Goal: Task Accomplishment & Management: Manage account settings

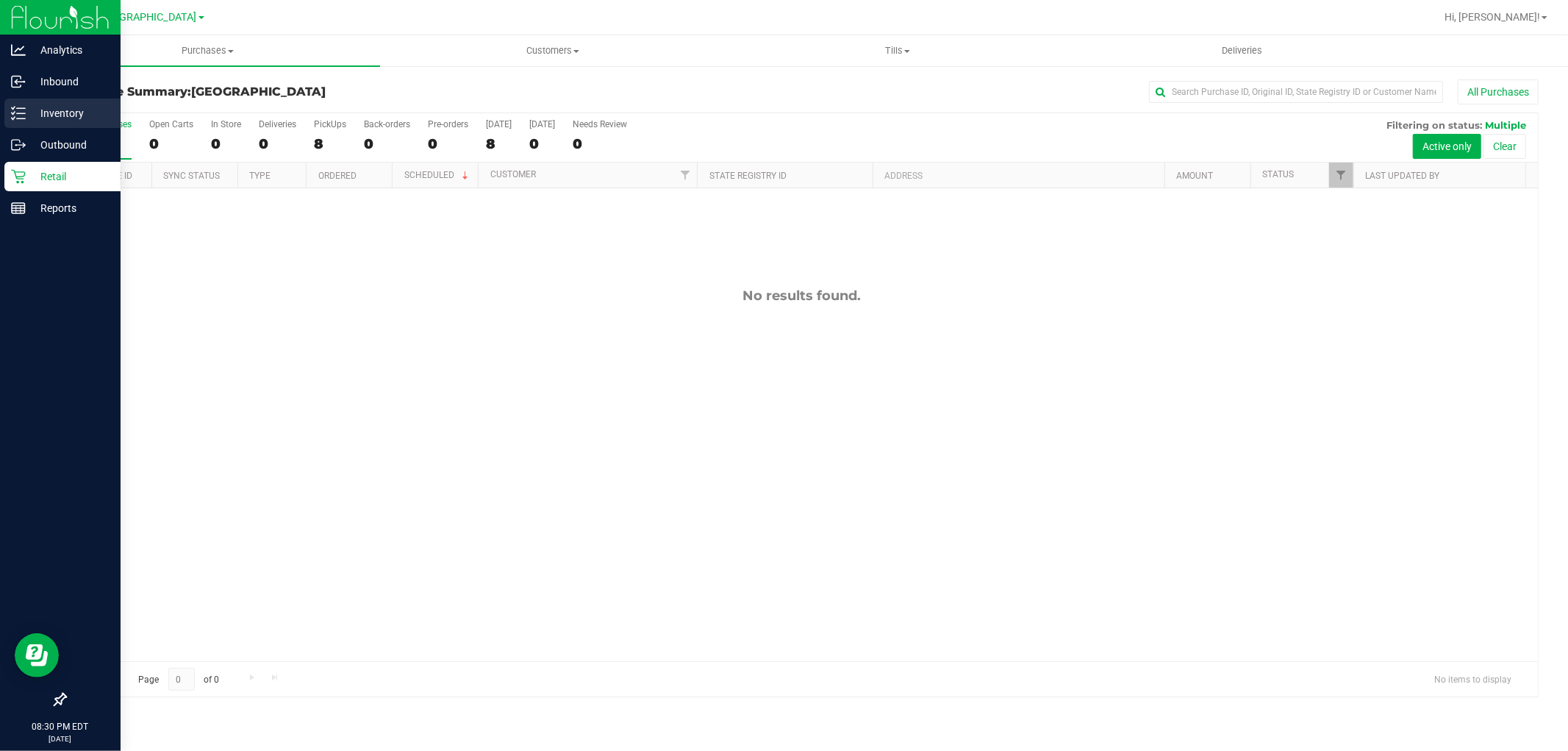
click at [52, 120] on p "Inventory" at bounding box center [69, 113] width 88 height 18
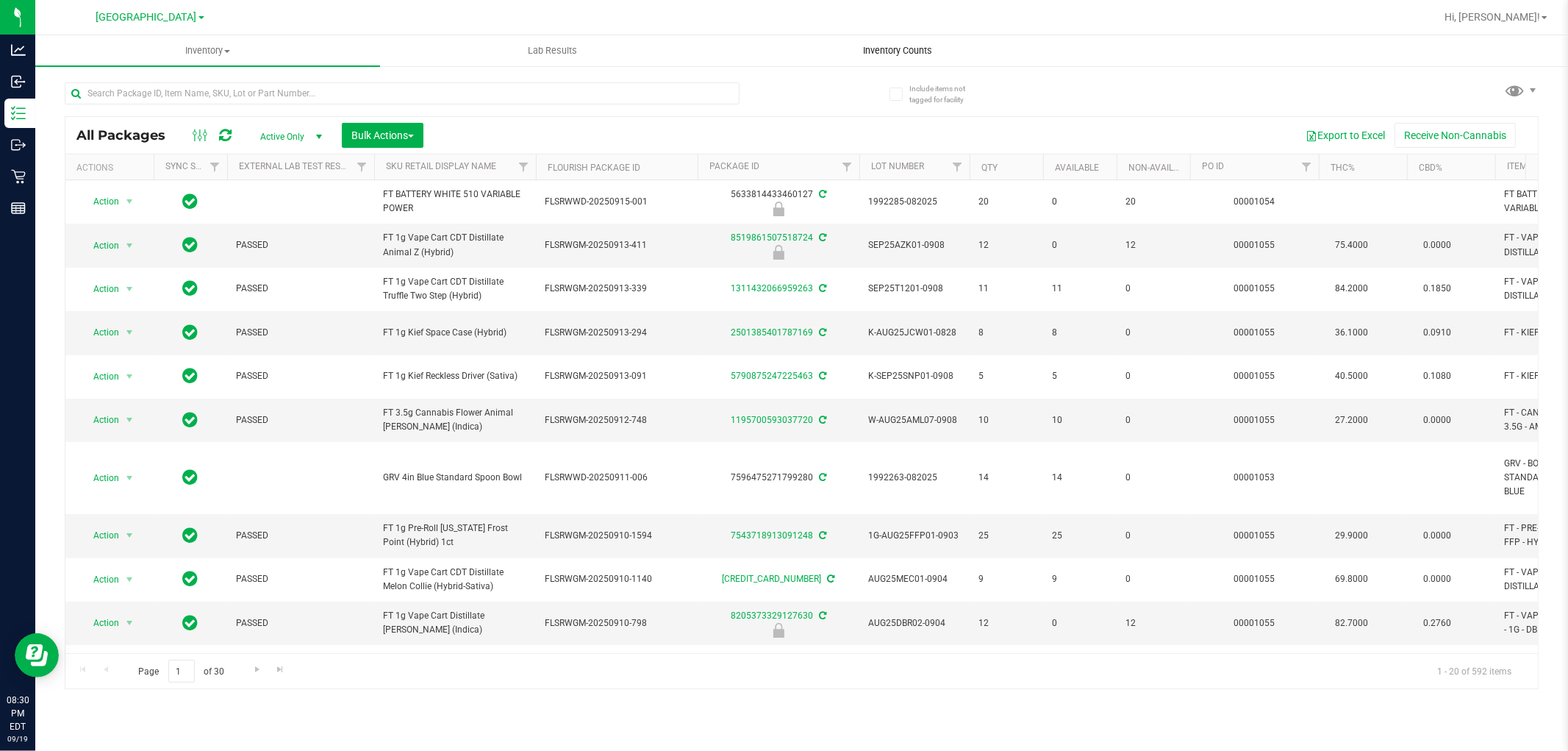
click at [904, 52] on span "Inventory Counts" at bounding box center [897, 50] width 108 height 13
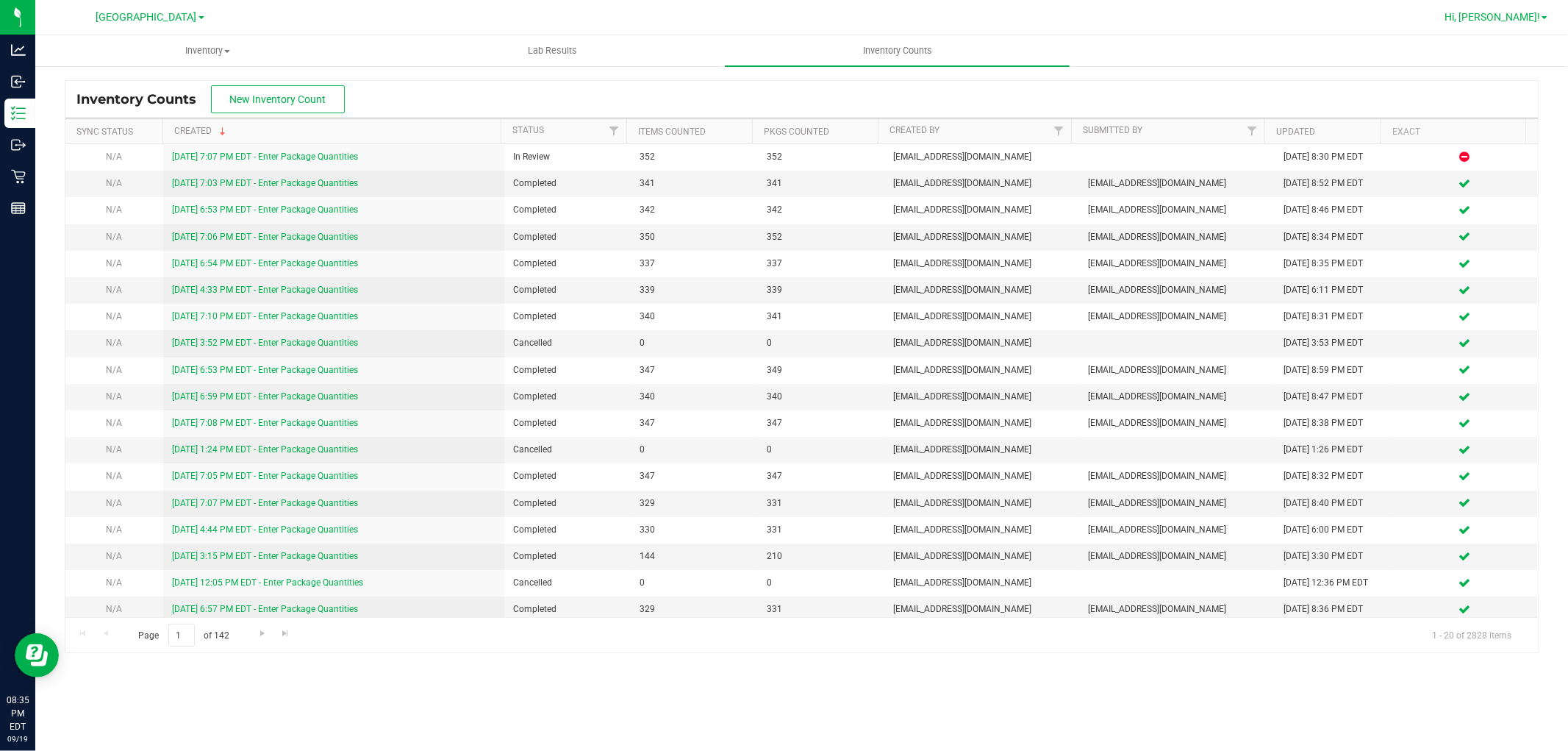
click at [1495, 13] on span "Hi, [PERSON_NAME]!" at bounding box center [1492, 17] width 96 height 12
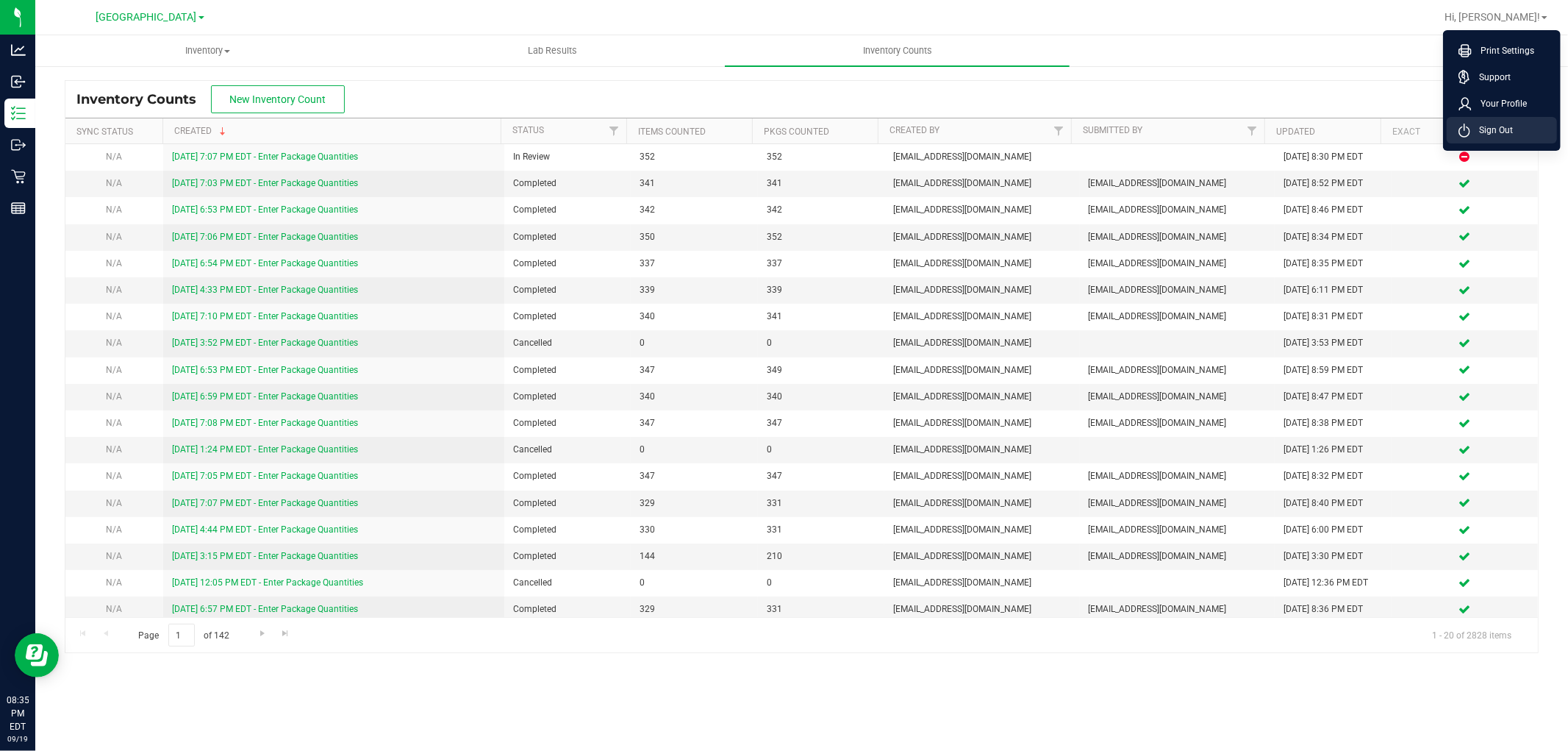
click at [1501, 135] on span "Sign Out" at bounding box center [1491, 130] width 43 height 15
